Goal: Information Seeking & Learning: Compare options

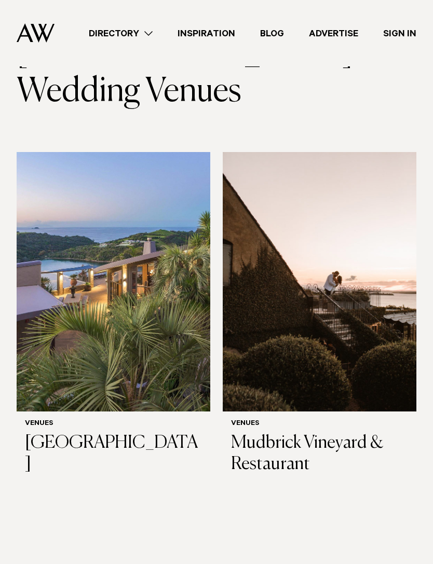
scroll to position [88, 0]
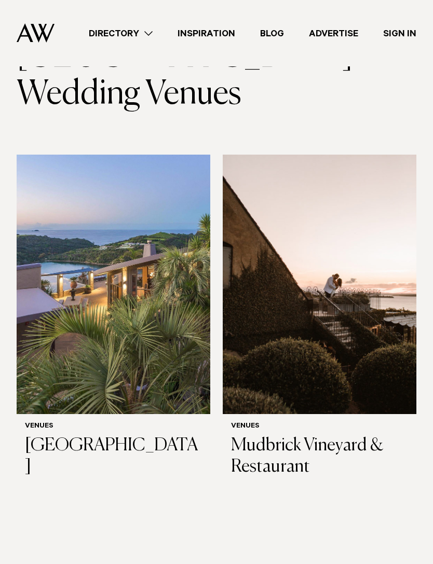
click at [318, 449] on h3 "Mudbrick Vineyard & Restaurant" at bounding box center [319, 457] width 177 height 43
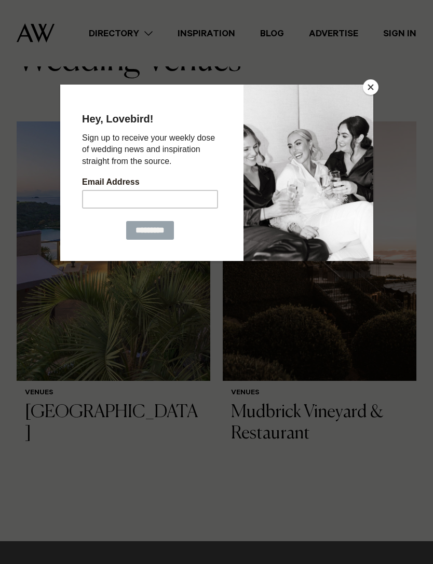
click at [370, 89] on button "Close" at bounding box center [371, 87] width 16 height 16
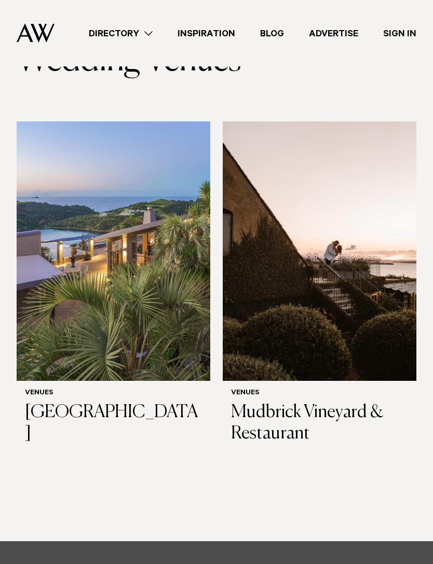
click at [36, 25] on img at bounding box center [36, 32] width 38 height 19
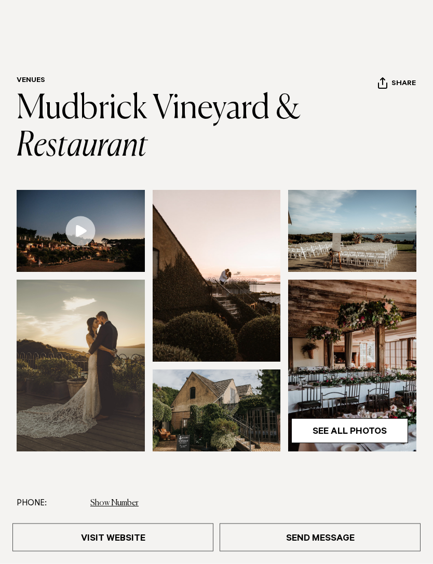
click at [83, 234] on link at bounding box center [81, 232] width 128 height 82
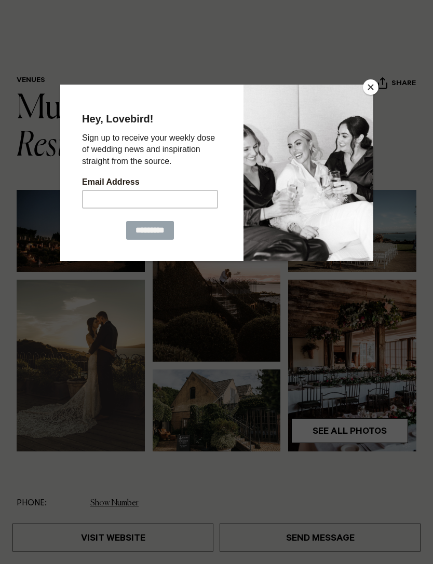
click at [39, 316] on div at bounding box center [216, 282] width 433 height 564
click at [75, 428] on div at bounding box center [216, 309] width 313 height 449
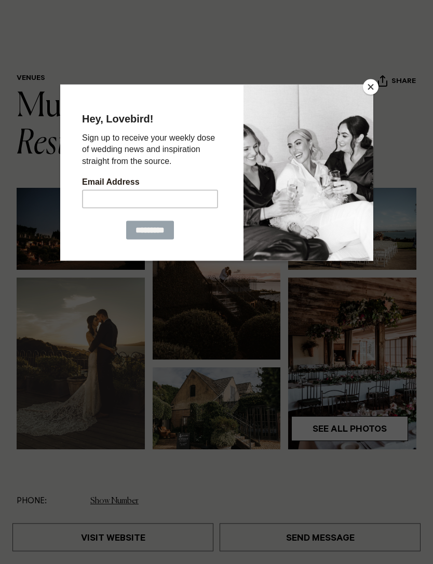
click at [369, 92] on button "Close" at bounding box center [371, 87] width 16 height 16
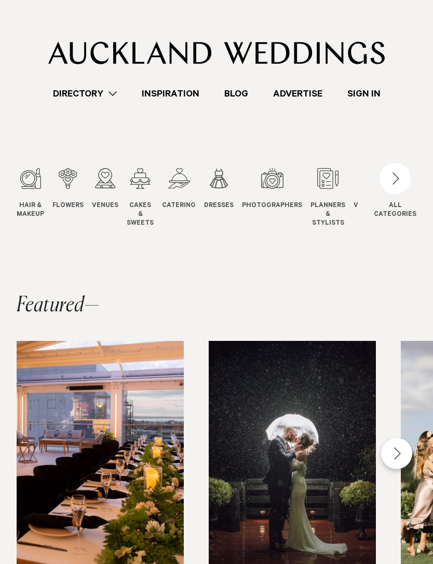
click at [95, 184] on div "3 / 12" at bounding box center [105, 178] width 26 height 21
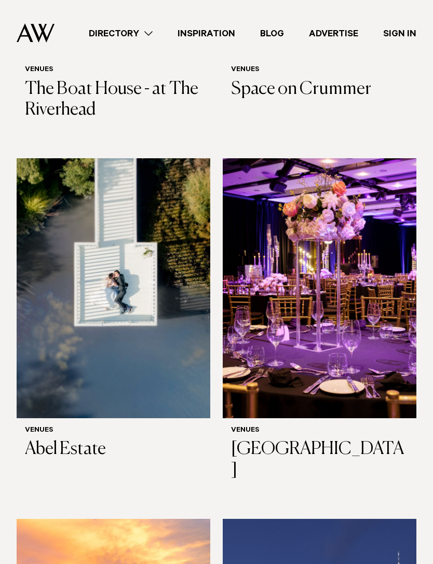
scroll to position [547, 0]
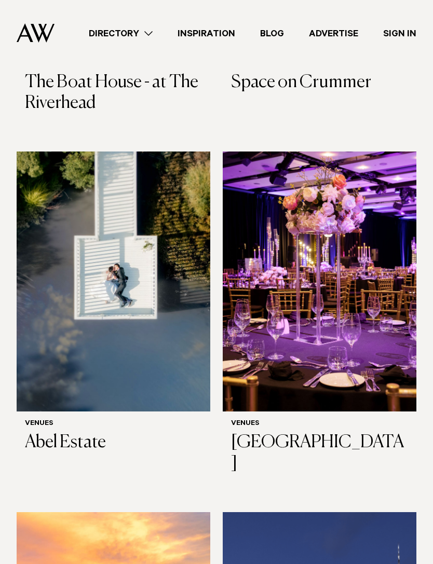
click at [41, 433] on h3 "Abel Estate" at bounding box center [113, 443] width 177 height 21
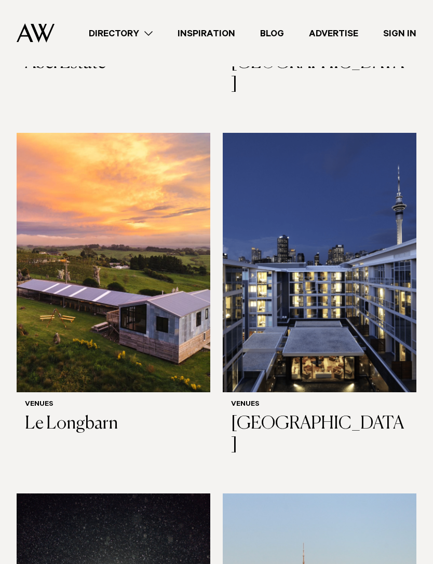
scroll to position [928, 0]
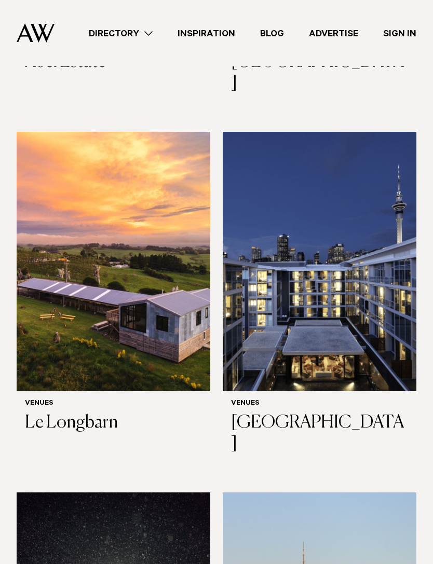
click at [69, 413] on h3 "Le Longbarn" at bounding box center [113, 423] width 177 height 21
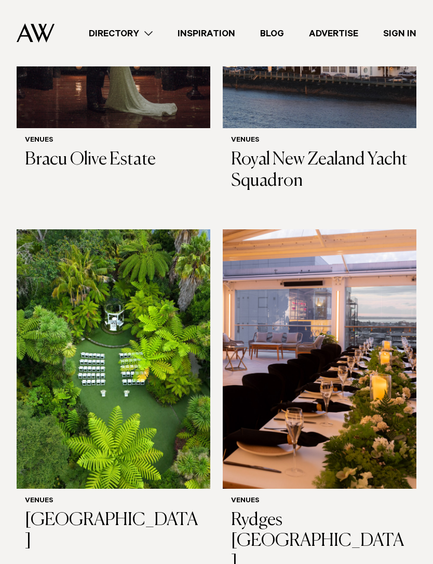
scroll to position [1552, 0]
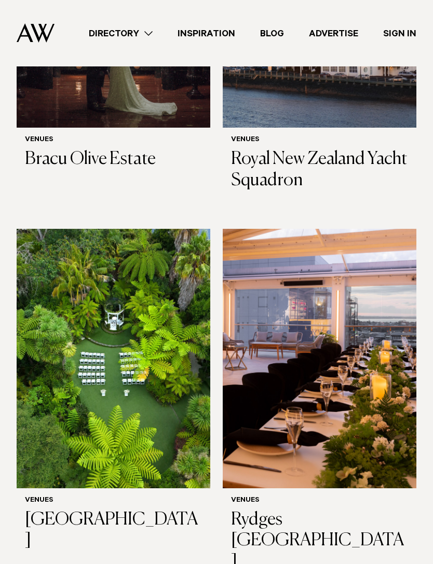
click at [39, 510] on h3 "[GEOGRAPHIC_DATA]" at bounding box center [113, 531] width 177 height 43
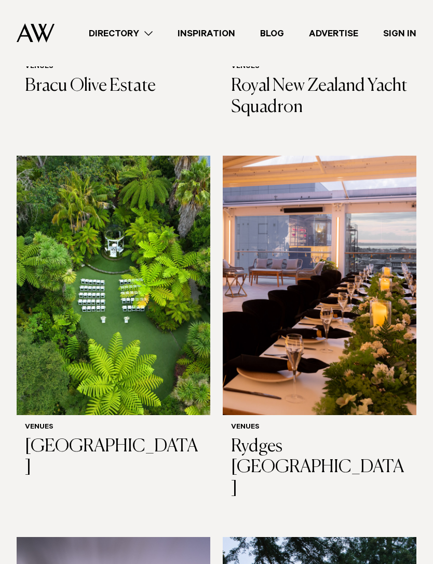
scroll to position [1626, 0]
click at [332, 437] on h3 "Rydges Auckland" at bounding box center [319, 468] width 177 height 63
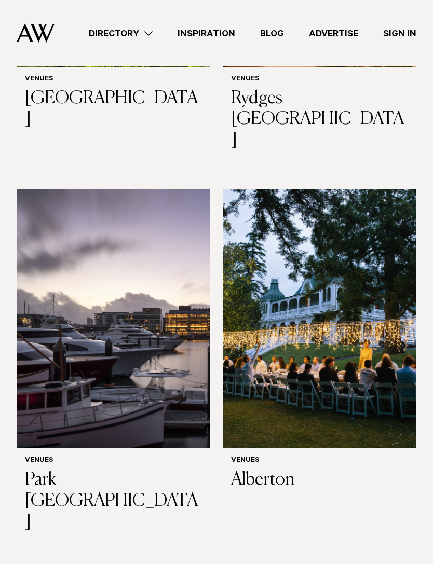
scroll to position [1974, 0]
click at [285, 470] on h3 "Alberton" at bounding box center [319, 480] width 177 height 21
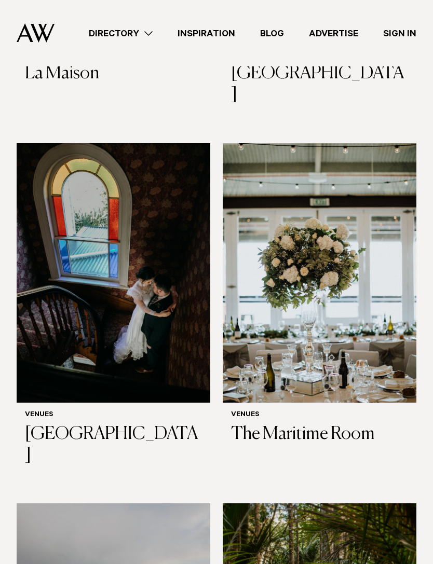
scroll to position [6096, 0]
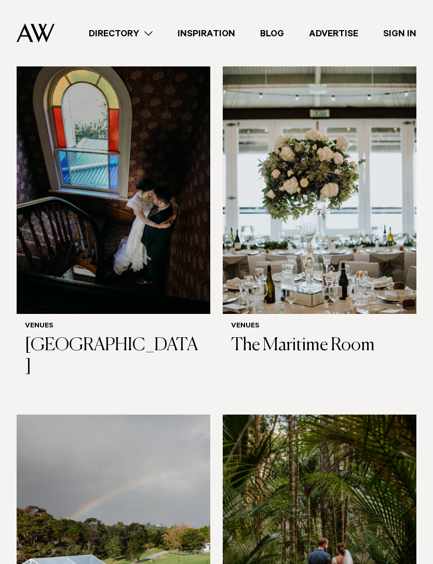
scroll to position [6184, 0]
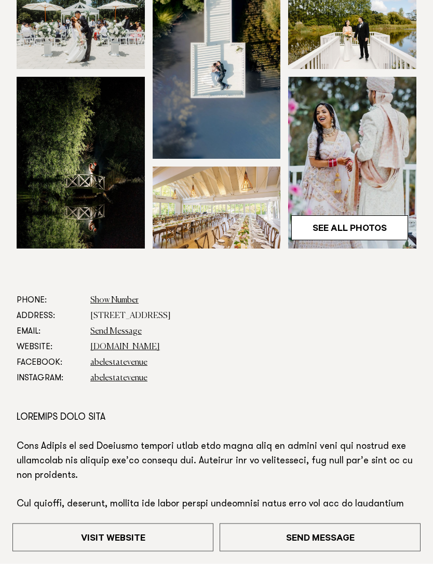
scroll to position [200, 0]
click at [107, 347] on link "abelestate.co.nz" at bounding box center [125, 347] width 70 height 8
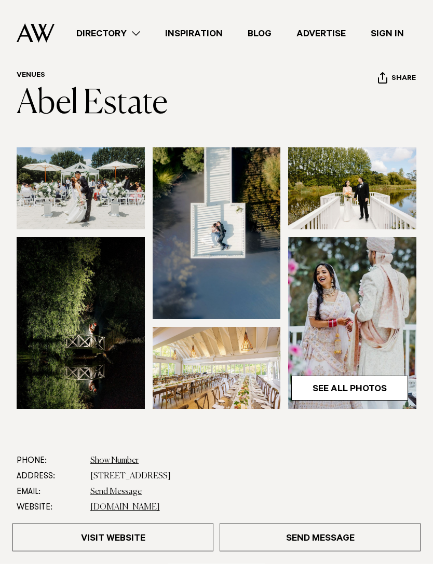
scroll to position [0, 0]
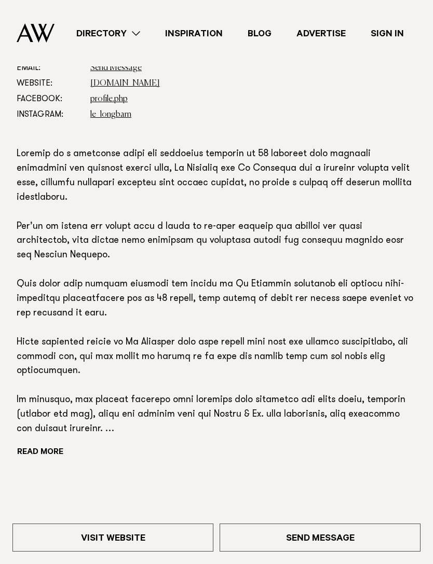
scroll to position [453, 0]
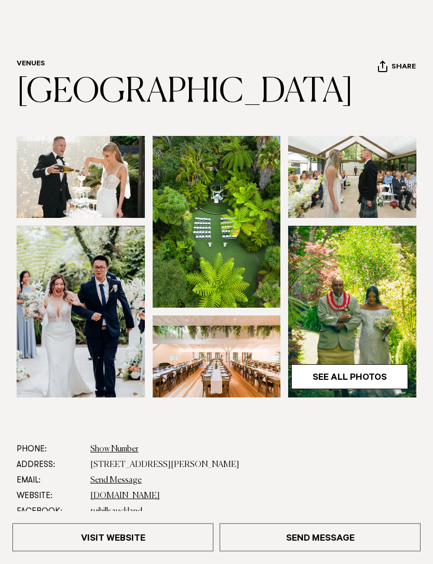
click at [374, 382] on link "See All Photos" at bounding box center [349, 377] width 117 height 25
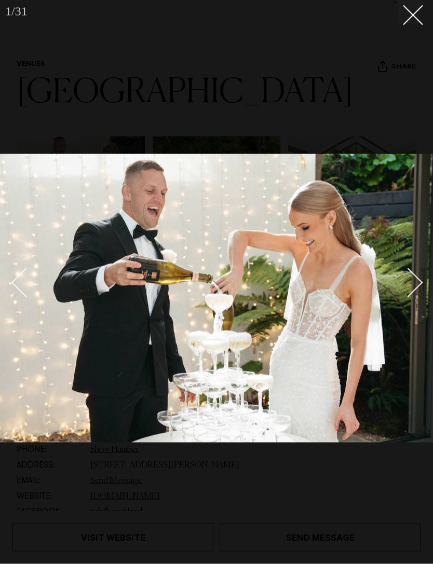
scroll to position [51, 0]
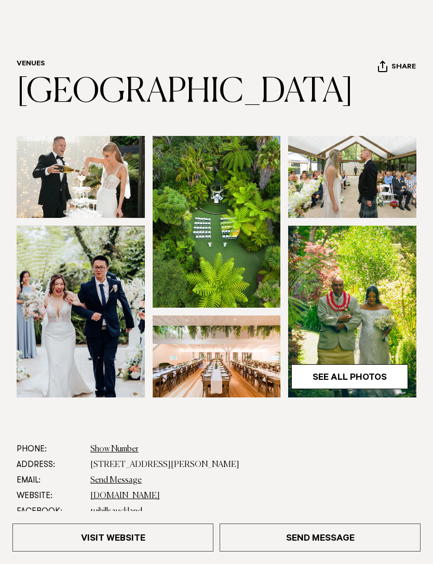
click at [363, 378] on link "See All Photos" at bounding box center [349, 377] width 117 height 25
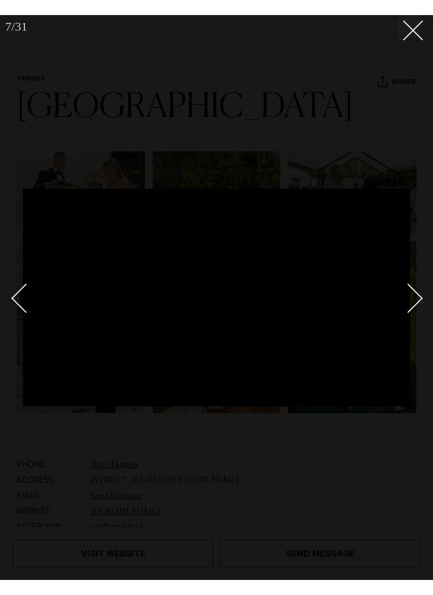
scroll to position [12, 0]
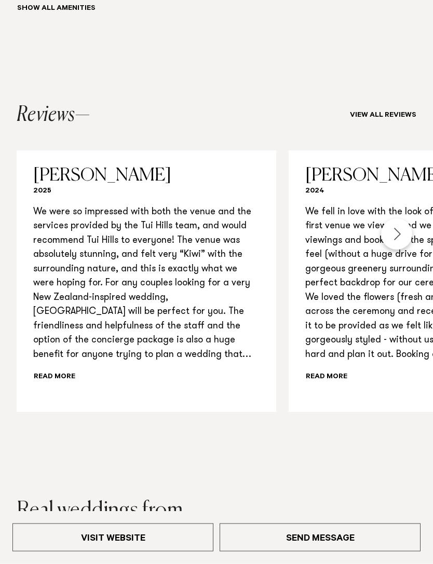
scroll to position [1197, 0]
click at [393, 229] on div "Next slide" at bounding box center [396, 234] width 31 height 31
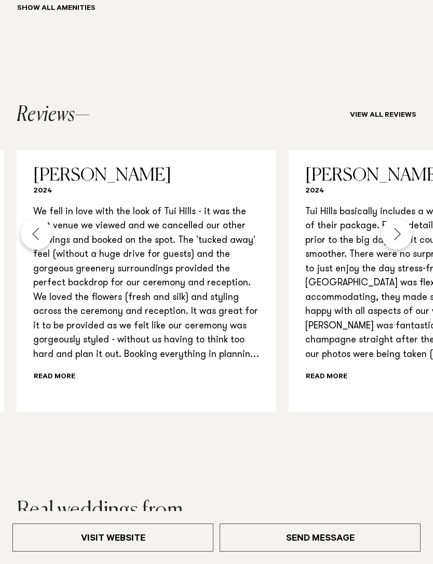
click at [396, 227] on div "Next slide" at bounding box center [396, 234] width 31 height 31
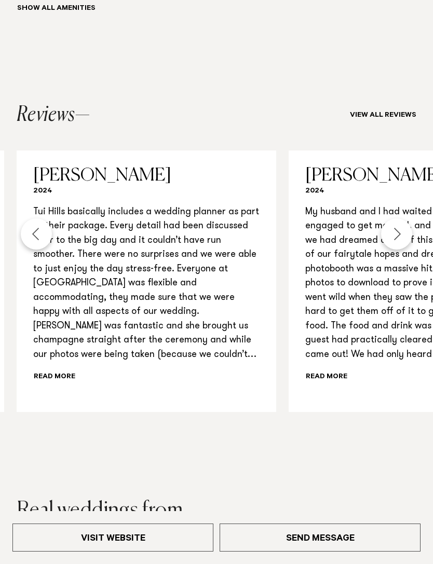
click at [399, 226] on div "Next slide" at bounding box center [396, 234] width 31 height 31
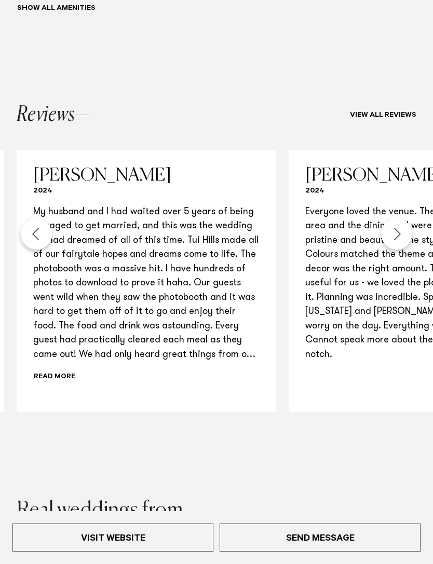
click at [396, 230] on div "Next slide" at bounding box center [396, 234] width 31 height 31
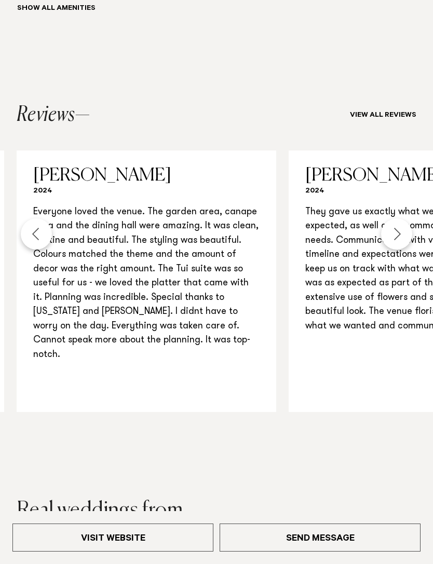
click at [399, 228] on div "Next slide" at bounding box center [396, 234] width 31 height 31
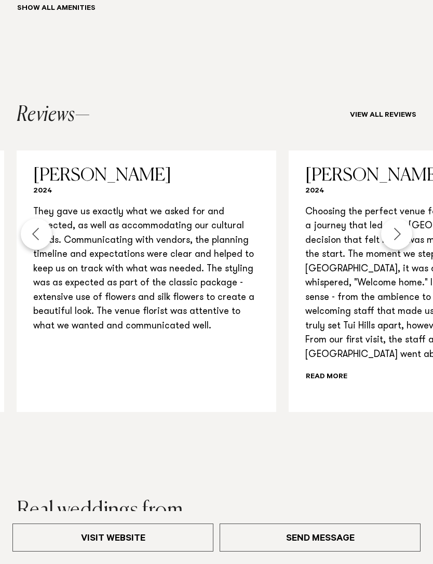
click at [400, 228] on div "Next slide" at bounding box center [396, 234] width 31 height 31
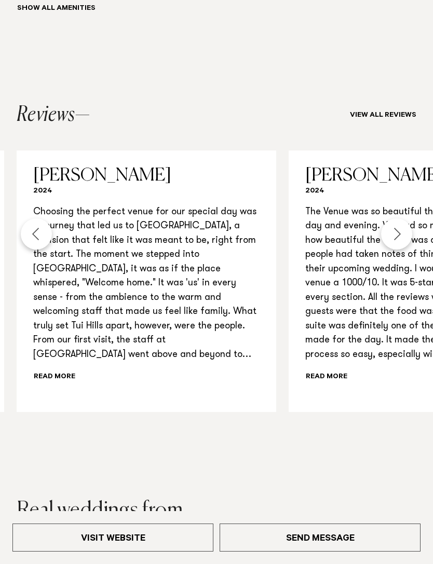
click at [401, 231] on div "Next slide" at bounding box center [396, 234] width 31 height 31
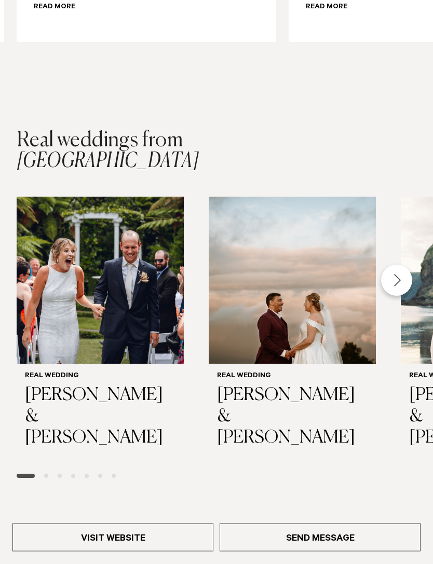
scroll to position [1569, 0]
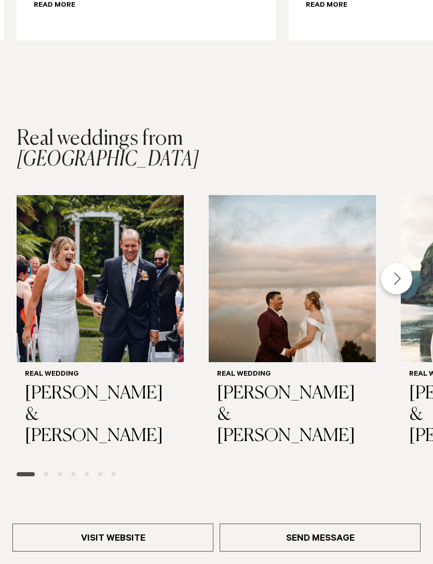
click at [399, 270] on div "Next slide" at bounding box center [396, 278] width 31 height 31
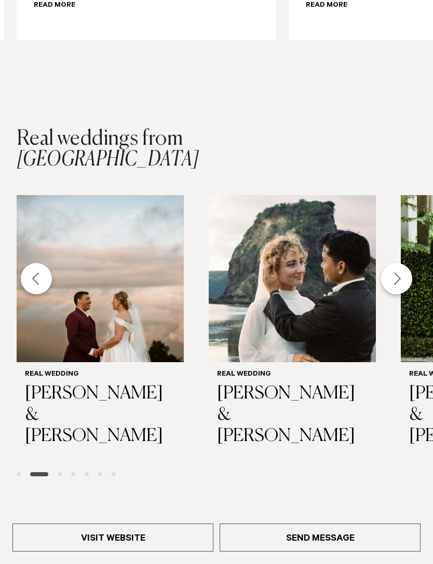
click at [402, 265] on div "Next slide" at bounding box center [396, 278] width 31 height 31
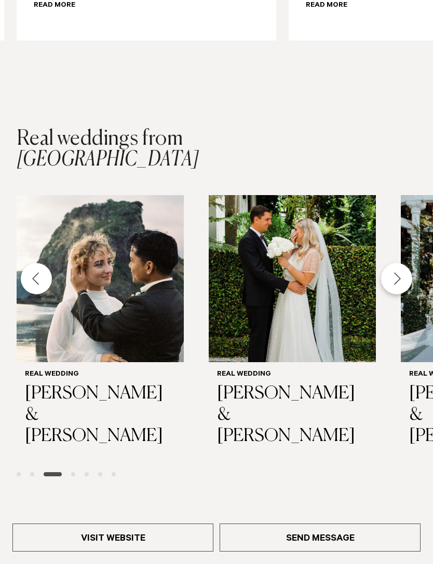
click at [400, 269] on div "Next slide" at bounding box center [396, 278] width 31 height 31
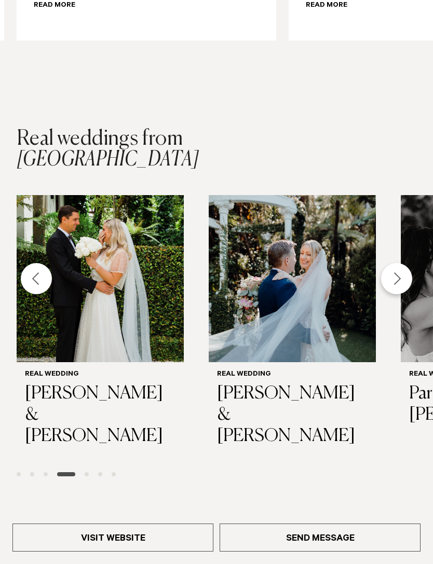
click at [396, 271] on div "Next slide" at bounding box center [396, 278] width 31 height 31
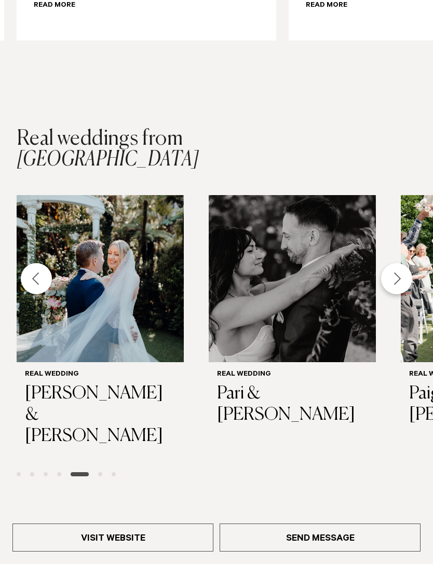
click at [398, 269] on div "Next slide" at bounding box center [396, 278] width 31 height 31
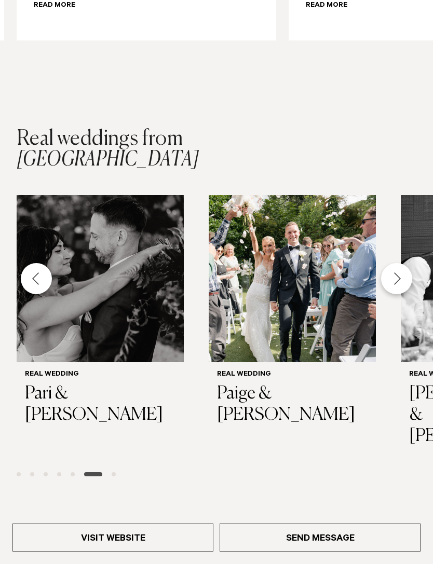
click at [398, 267] on div "Next slide" at bounding box center [396, 278] width 31 height 31
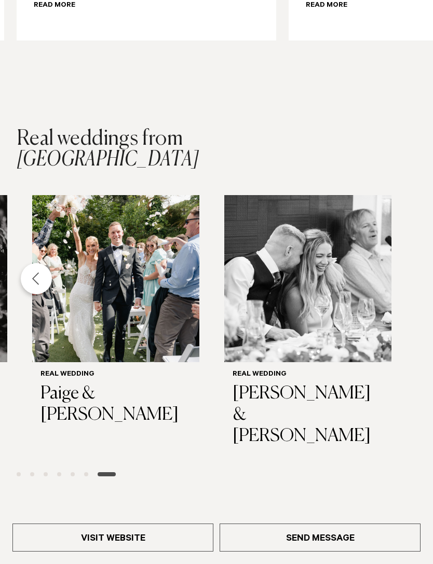
click at [397, 269] on div "Real Wedding Kellie & Aaron Real Wedding Keegan & Ashlee Real Wedding Stephanie…" at bounding box center [216, 339] width 433 height 289
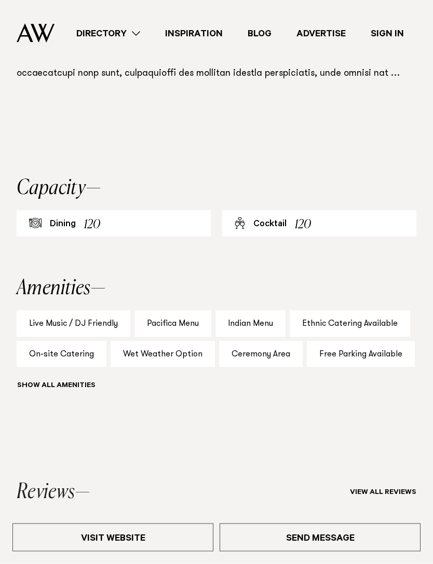
scroll to position [815, 0]
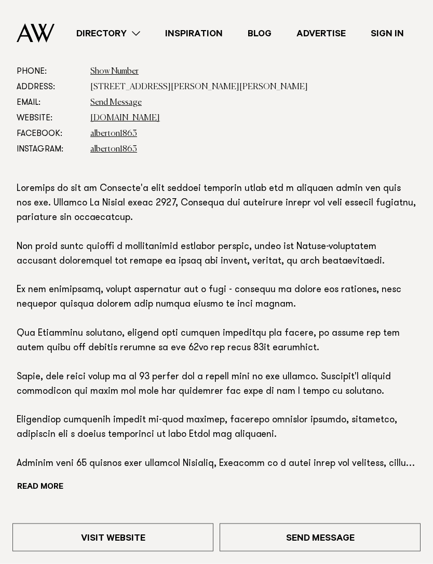
scroll to position [416, 0]
